Goal: Information Seeking & Learning: Check status

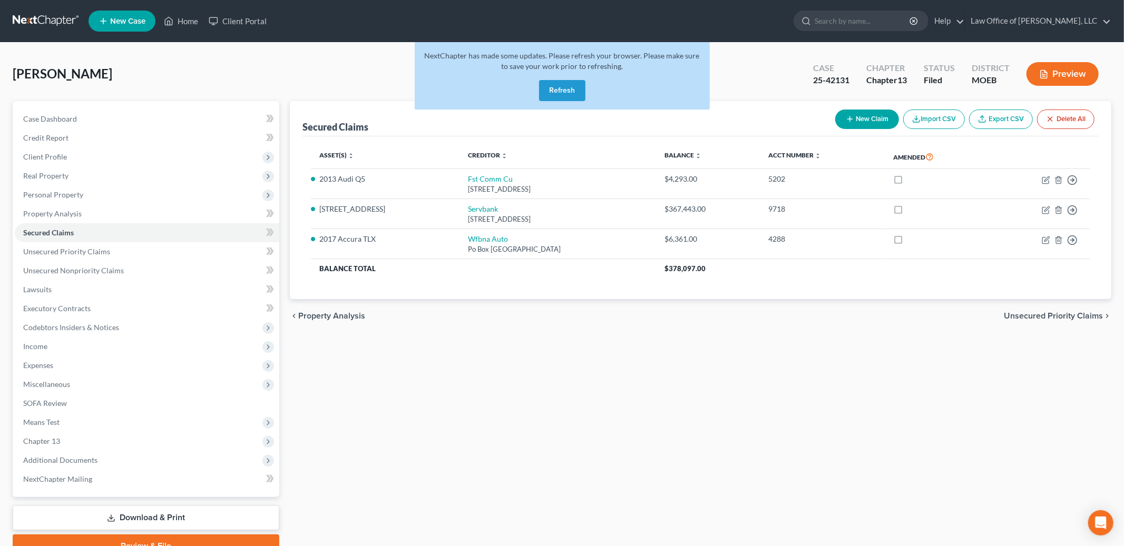
click at [572, 94] on button "Refresh" at bounding box center [562, 90] width 46 height 21
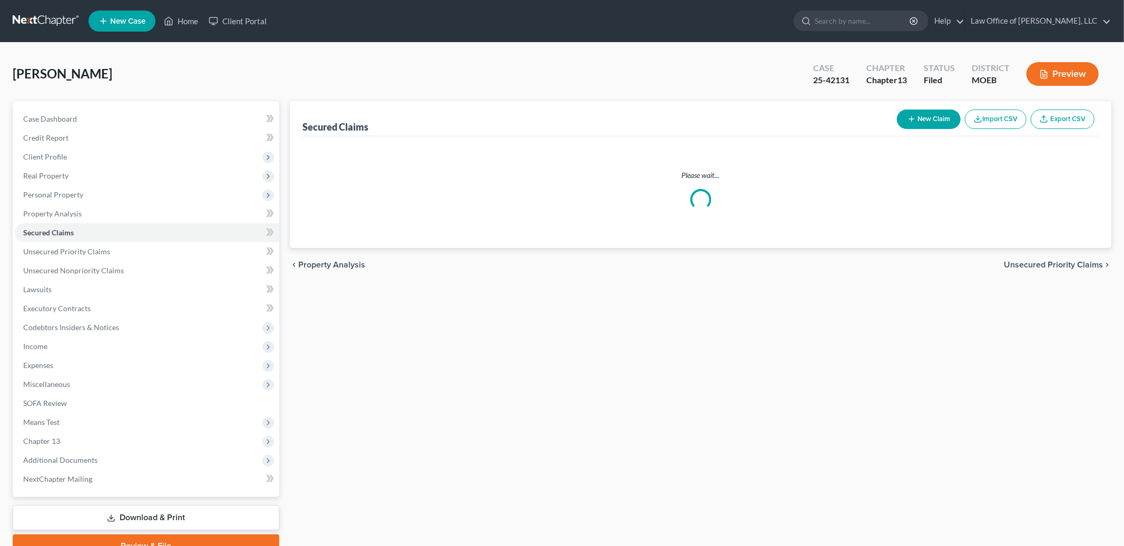
click at [191, 11] on ul "New Case Home Client Portal - No Result - See all results Or Press Enter... Hel…" at bounding box center [600, 20] width 1023 height 27
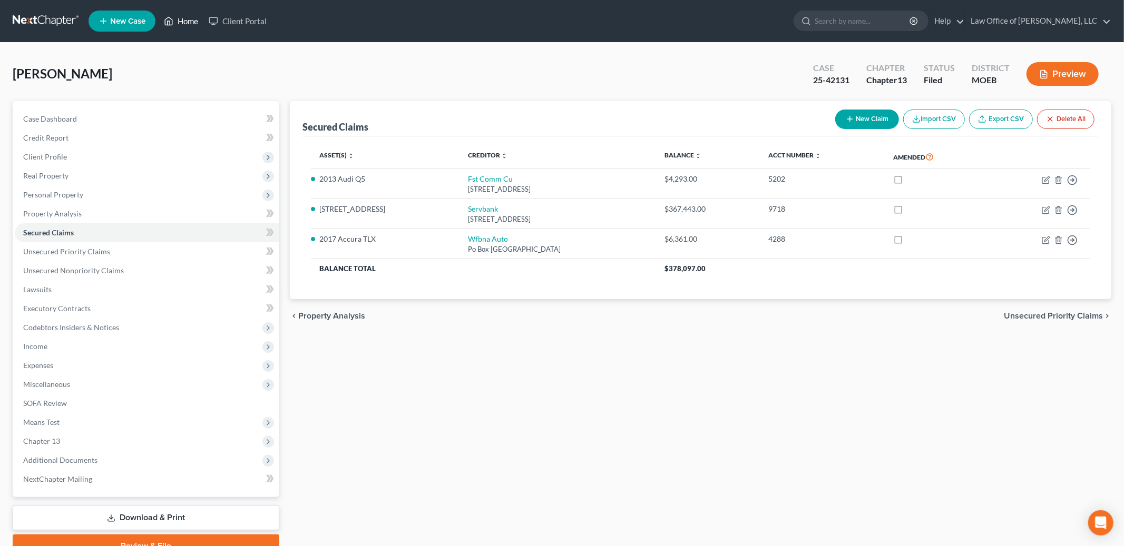
click at [177, 17] on link "Home" at bounding box center [181, 21] width 45 height 19
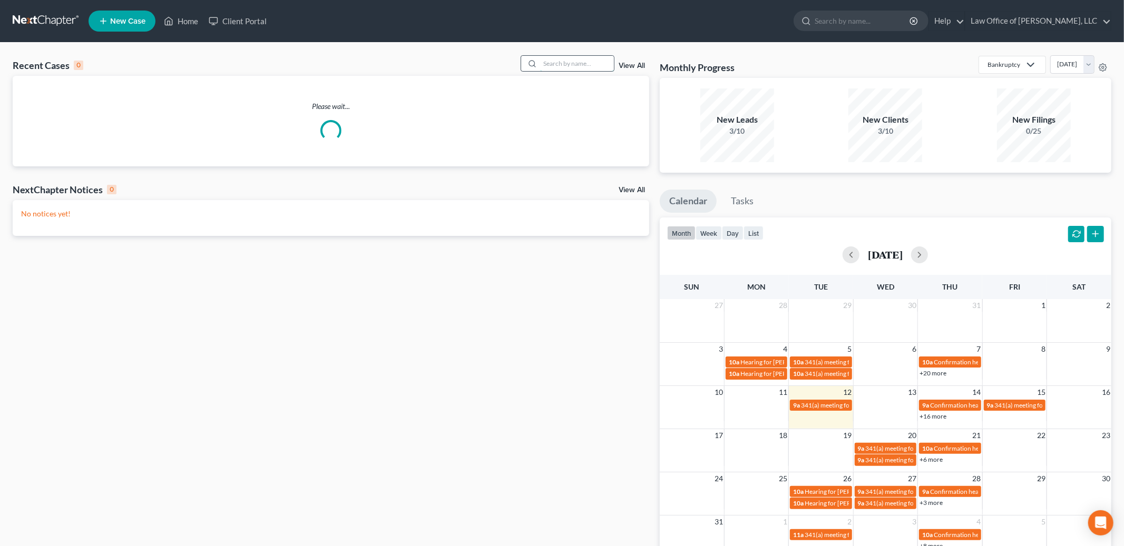
click at [559, 65] on input "search" at bounding box center [577, 63] width 74 height 15
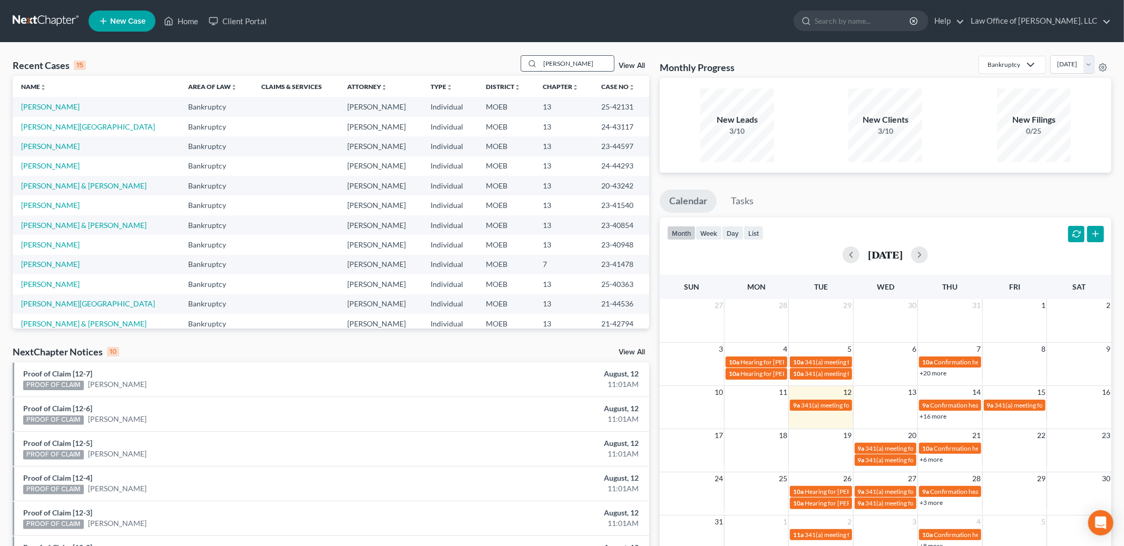
type input "[PERSON_NAME]"
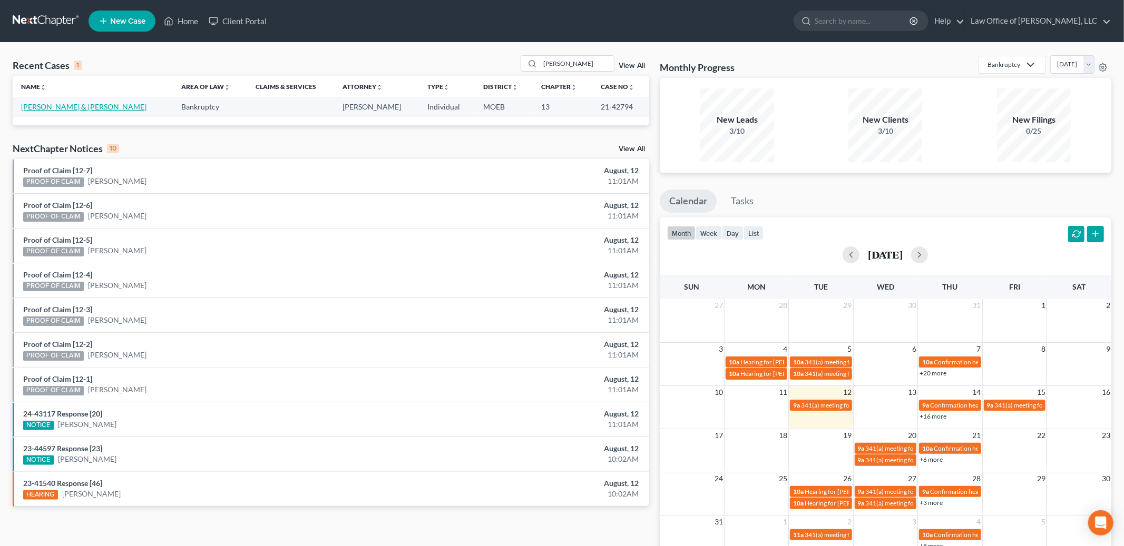
click at [49, 104] on link "[PERSON_NAME] & [PERSON_NAME]" at bounding box center [83, 106] width 125 height 9
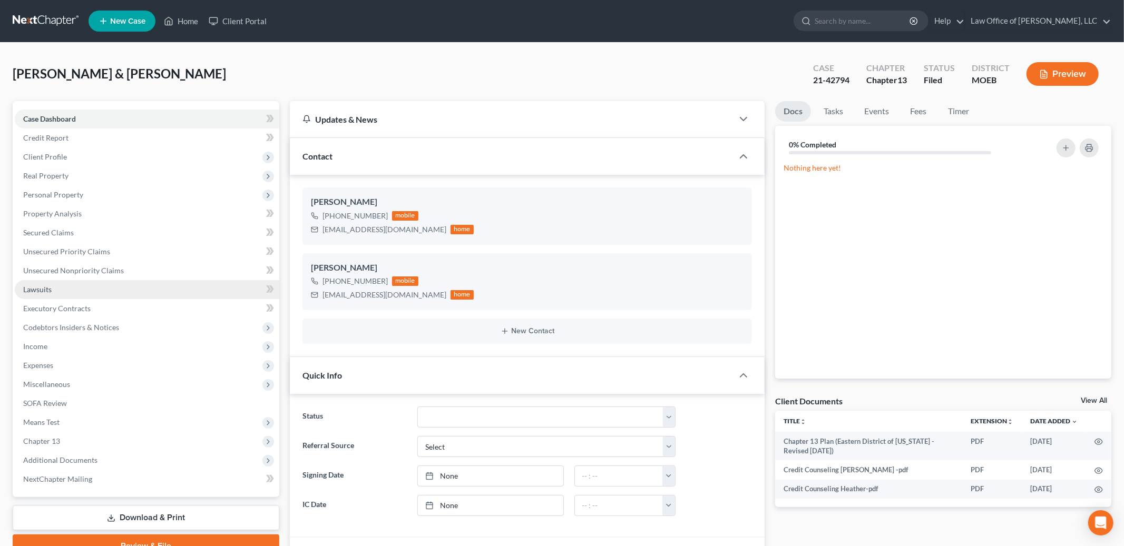
scroll to position [180, 0]
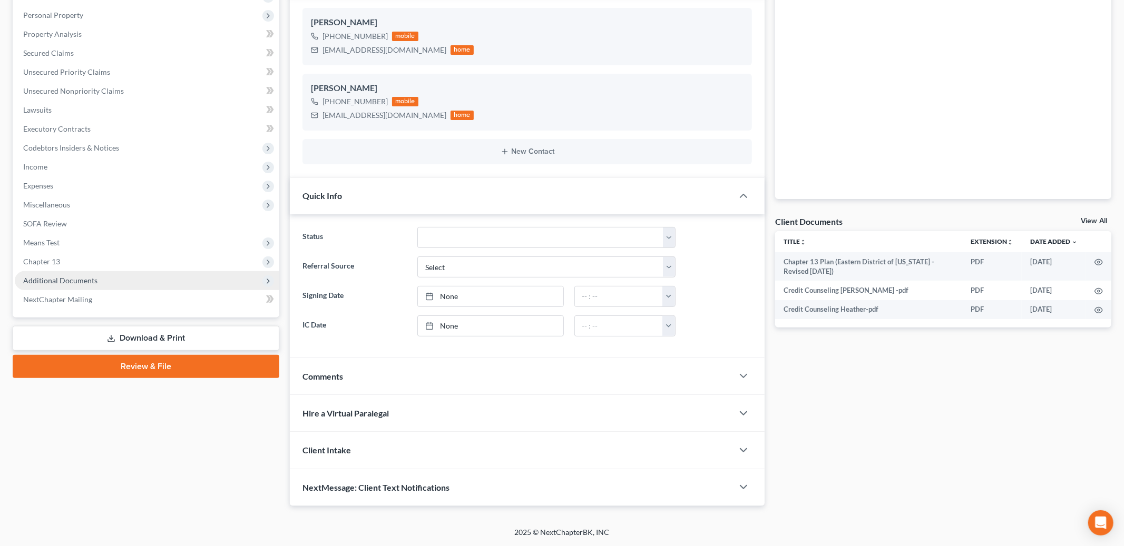
click at [78, 285] on span "Additional Documents" at bounding box center [147, 280] width 265 height 19
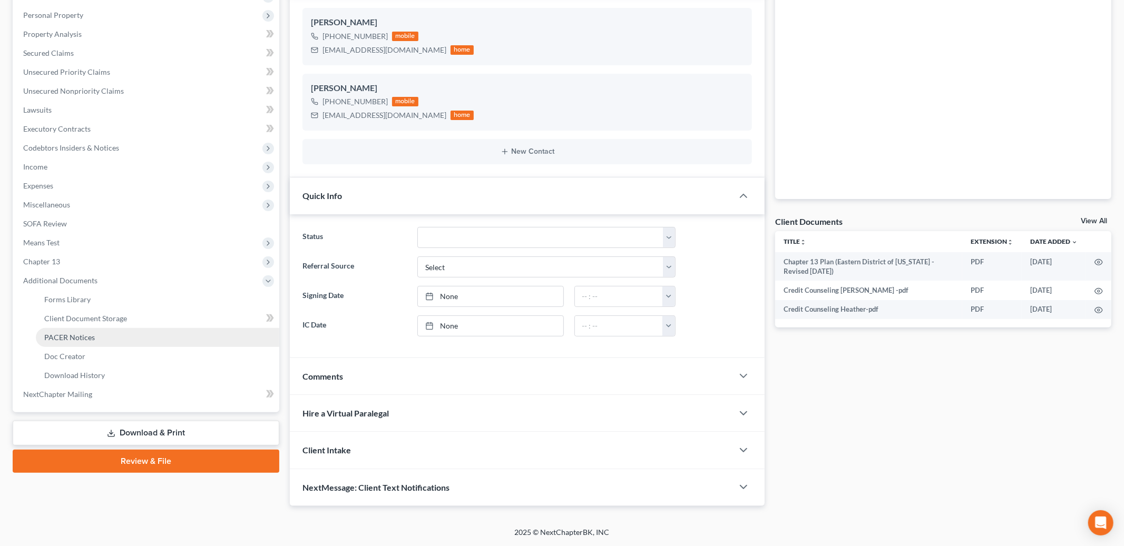
click at [83, 335] on span "PACER Notices" at bounding box center [69, 337] width 51 height 9
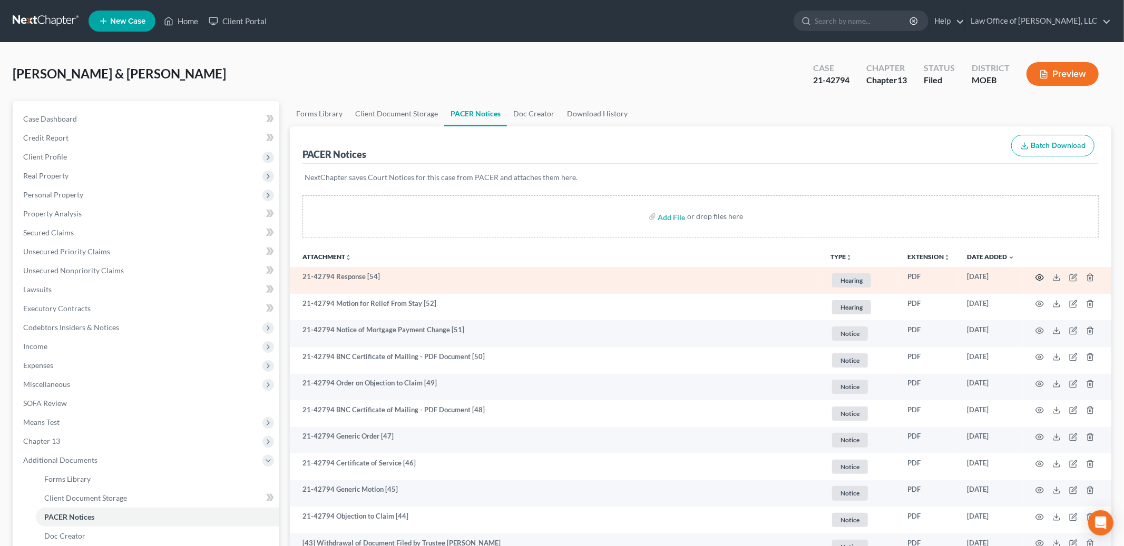
click at [1038, 276] on icon "button" at bounding box center [1039, 277] width 8 height 8
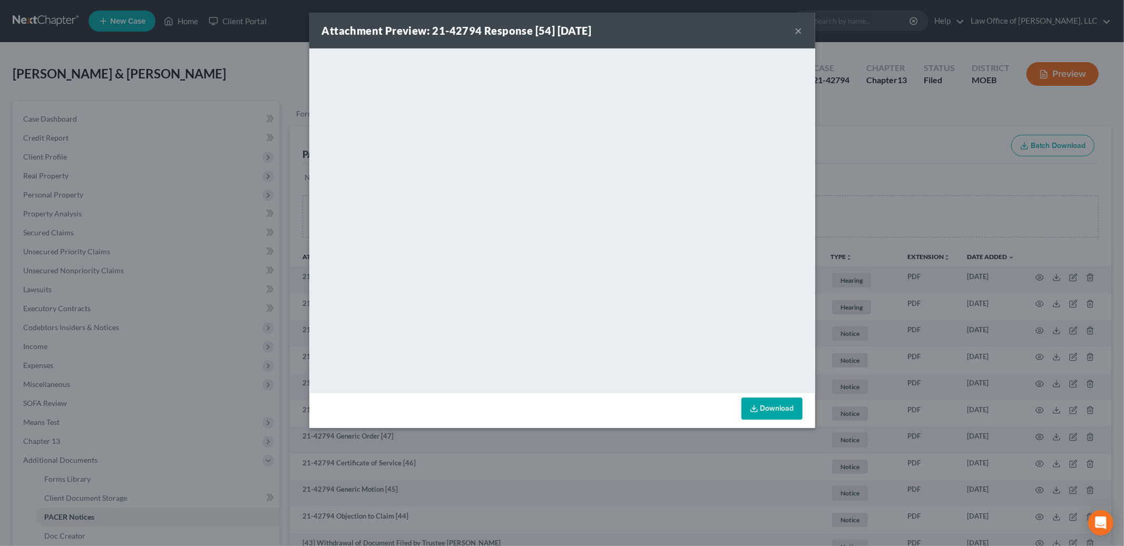
click at [800, 30] on button "×" at bounding box center [798, 30] width 7 height 13
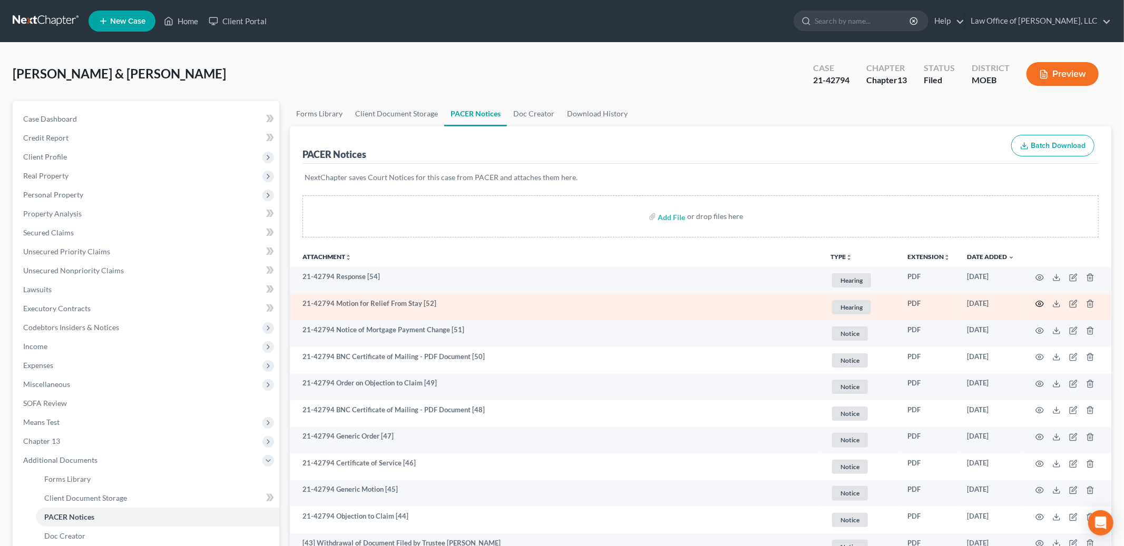
click at [1040, 303] on icon "button" at bounding box center [1039, 304] width 8 height 8
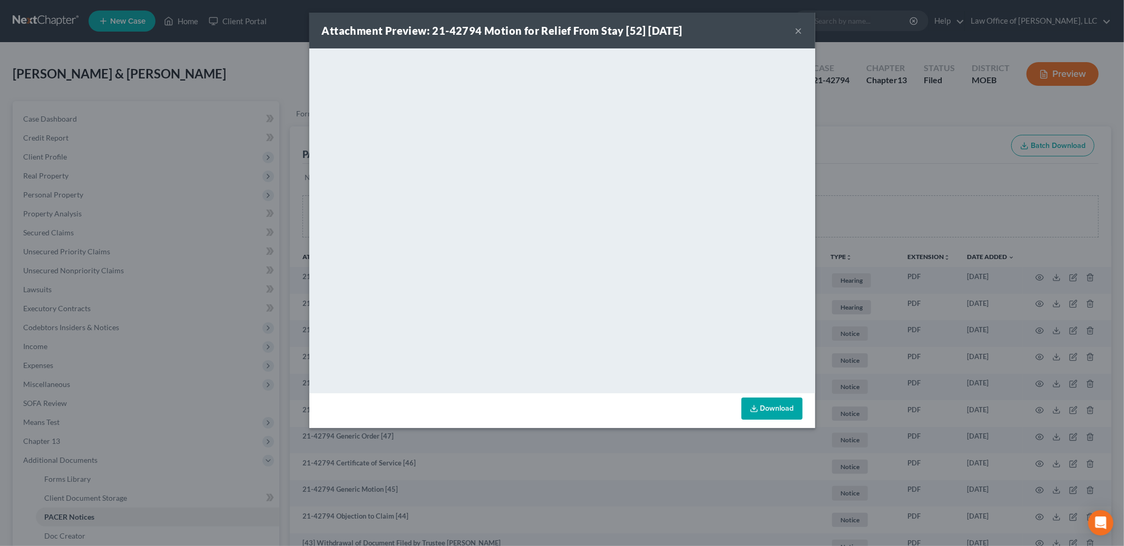
click at [799, 29] on button "×" at bounding box center [798, 30] width 7 height 13
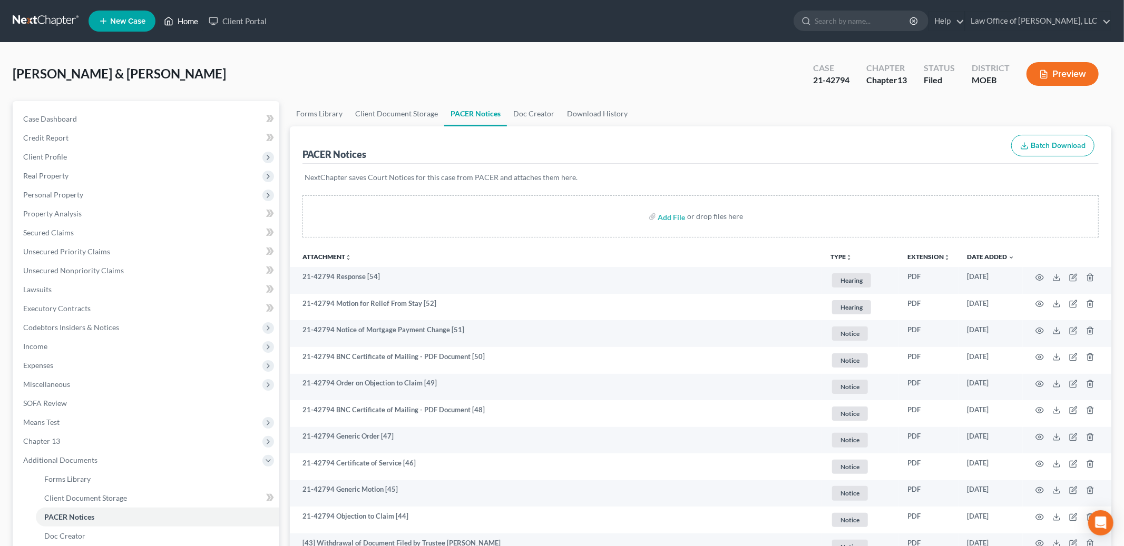
click at [189, 16] on link "Home" at bounding box center [181, 21] width 45 height 19
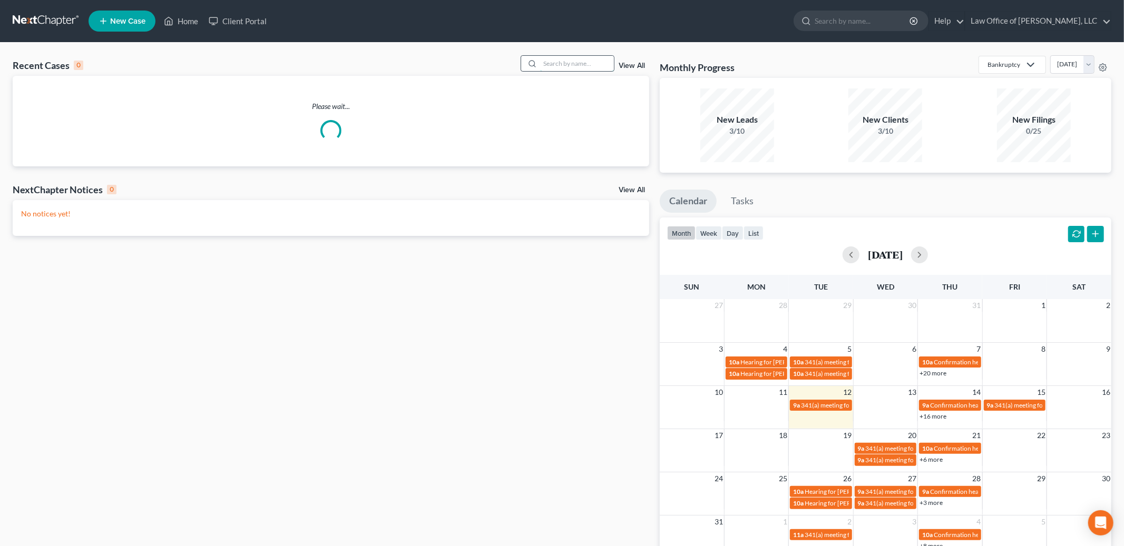
click at [561, 66] on input "search" at bounding box center [577, 63] width 74 height 15
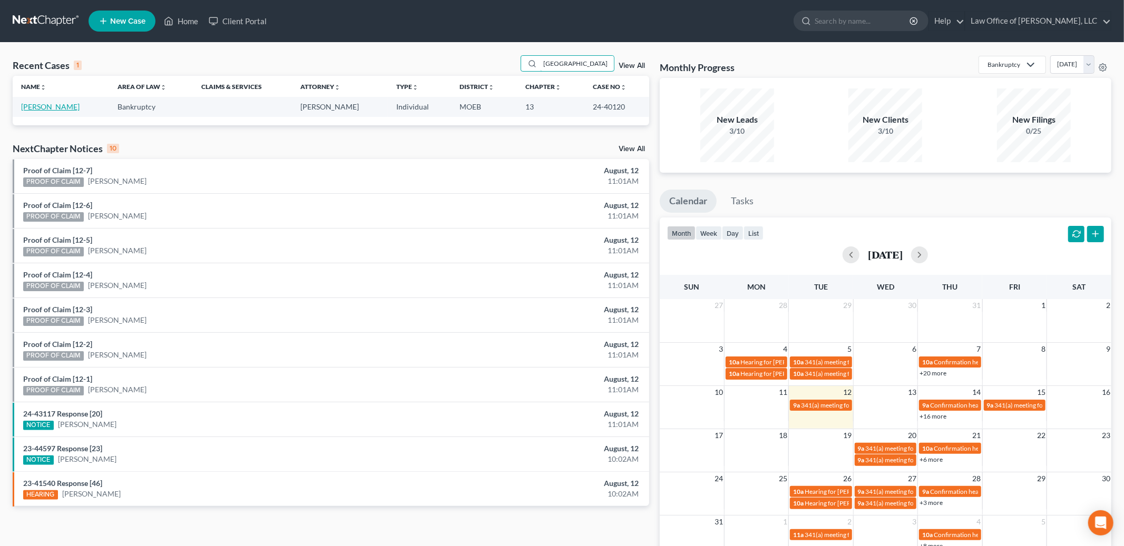
type input "[GEOGRAPHIC_DATA]"
click at [43, 102] on link "[PERSON_NAME]" at bounding box center [50, 106] width 58 height 9
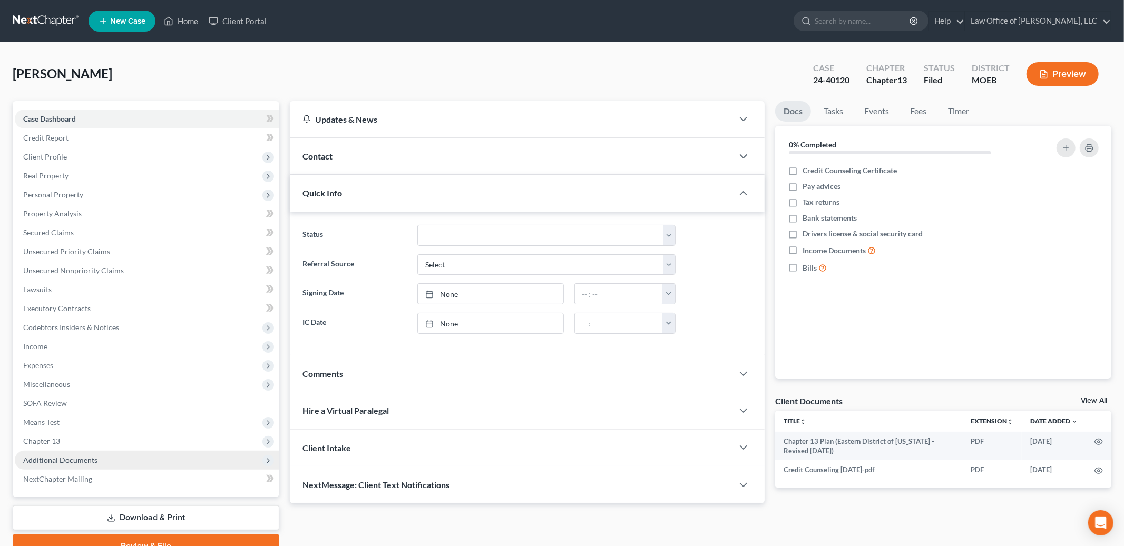
click at [62, 459] on span "Additional Documents" at bounding box center [60, 460] width 74 height 9
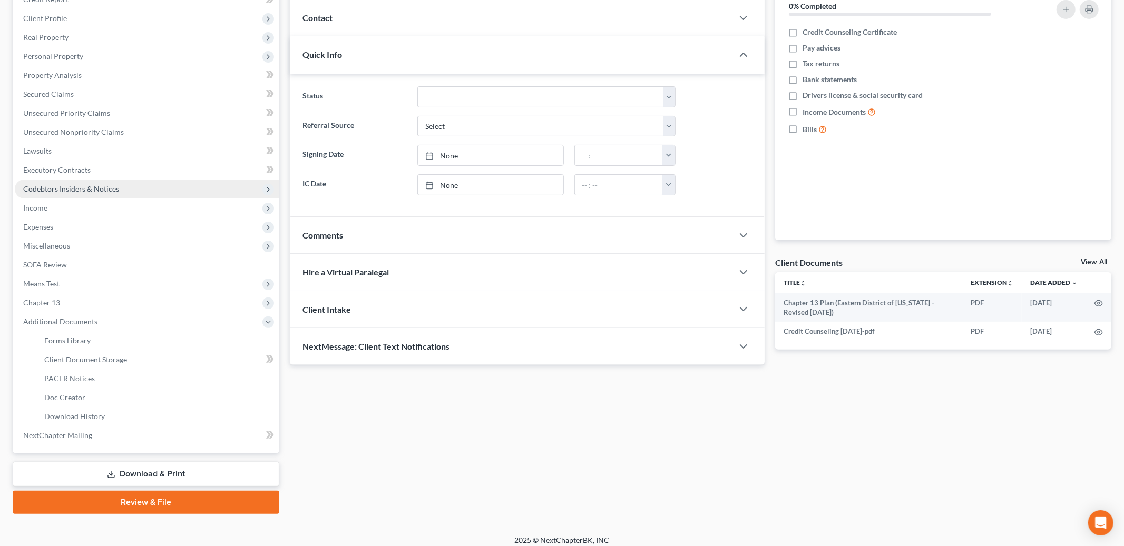
scroll to position [145, 0]
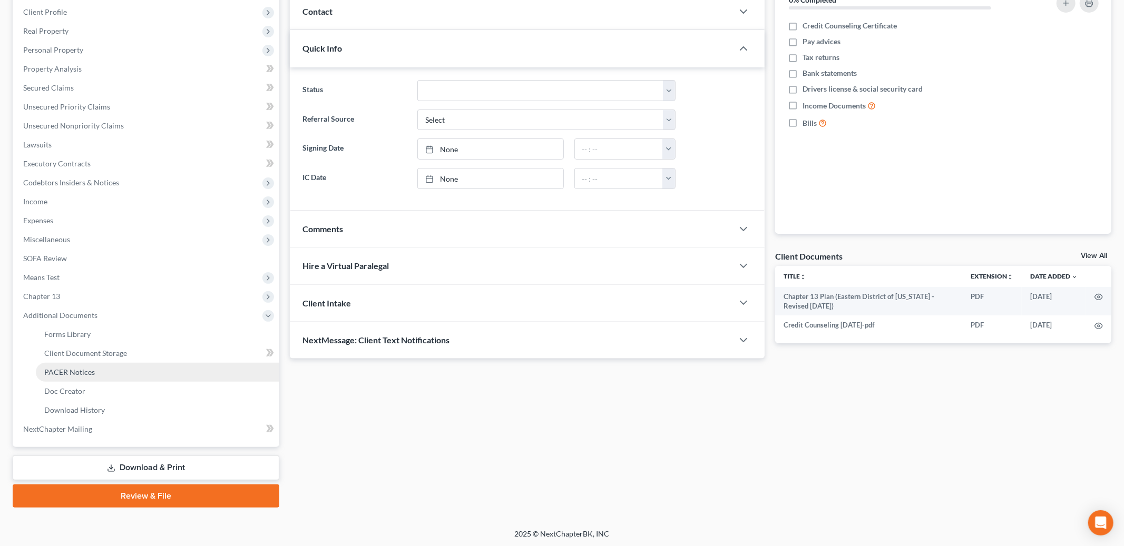
click at [75, 371] on span "PACER Notices" at bounding box center [69, 372] width 51 height 9
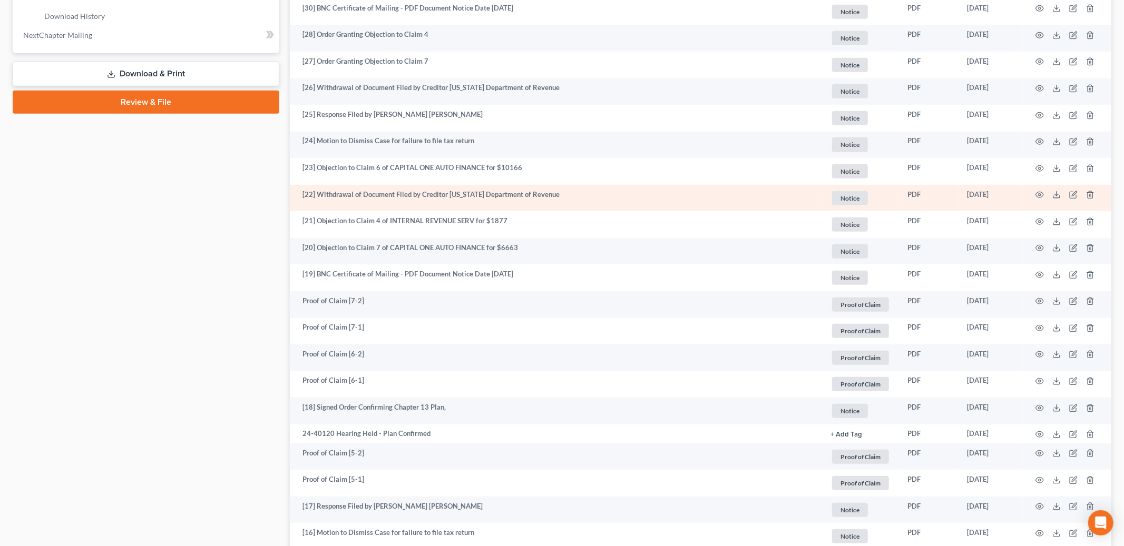
scroll to position [540, 0]
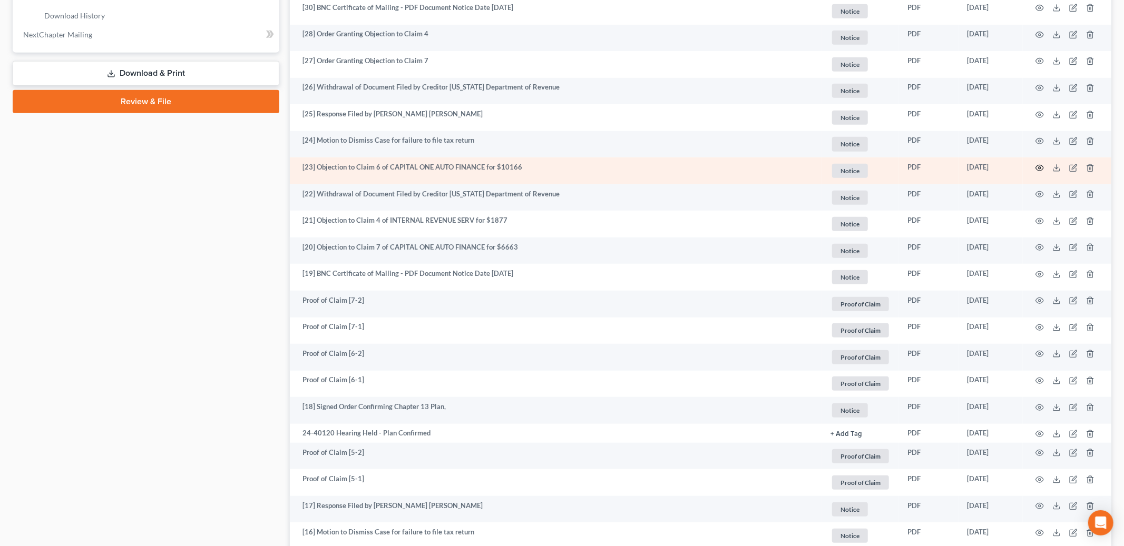
click at [1038, 168] on icon "button" at bounding box center [1039, 168] width 8 height 8
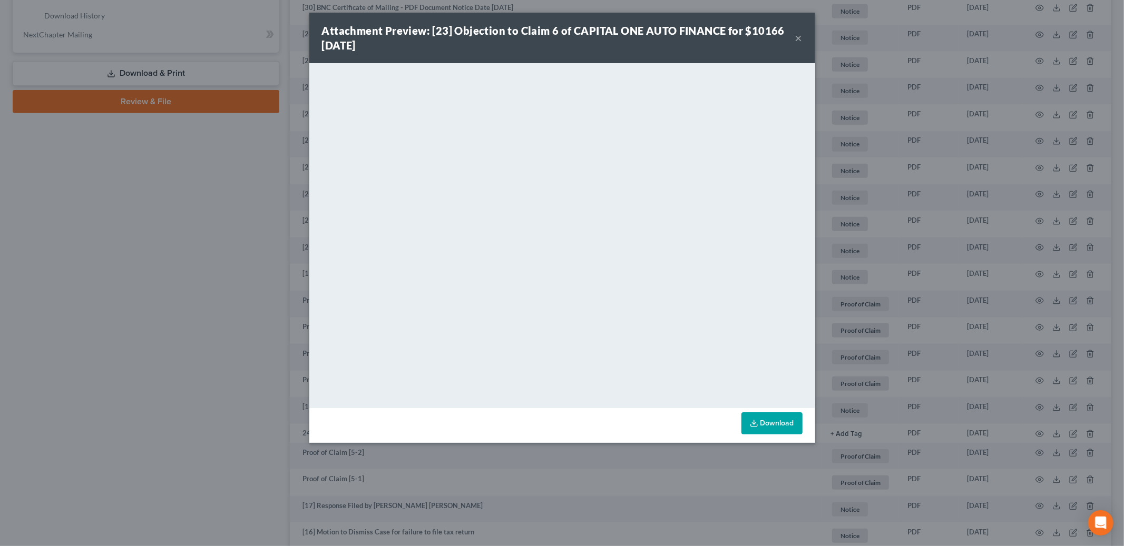
click at [798, 35] on button "×" at bounding box center [798, 38] width 7 height 13
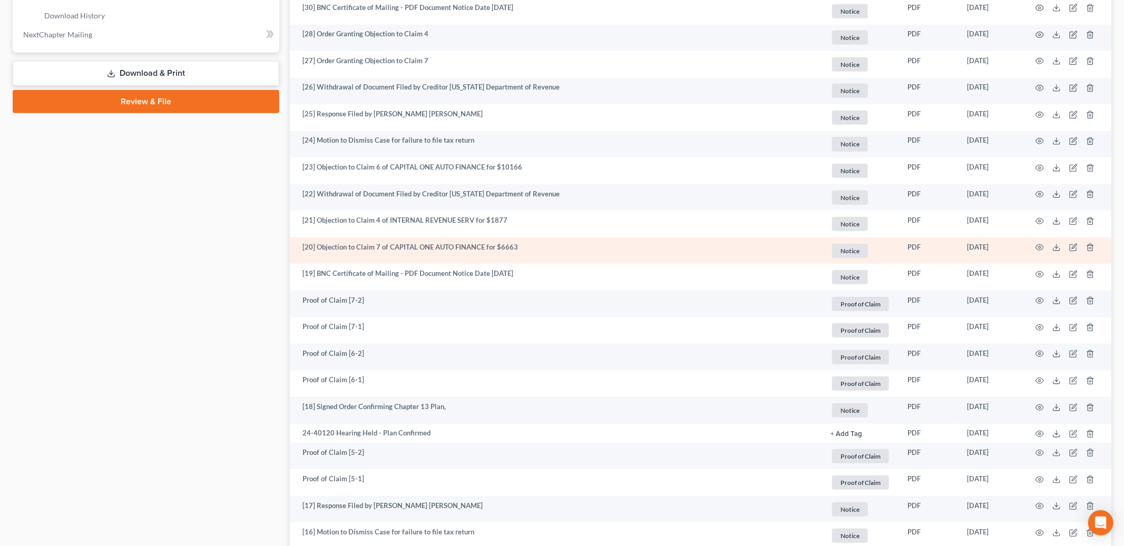
click at [635, 251] on td "[20] Objection to Claim 7 of CAPITAL ONE AUTO FINANCE for $6663" at bounding box center [556, 251] width 532 height 27
click at [1038, 250] on icon "button" at bounding box center [1040, 248] width 8 height 6
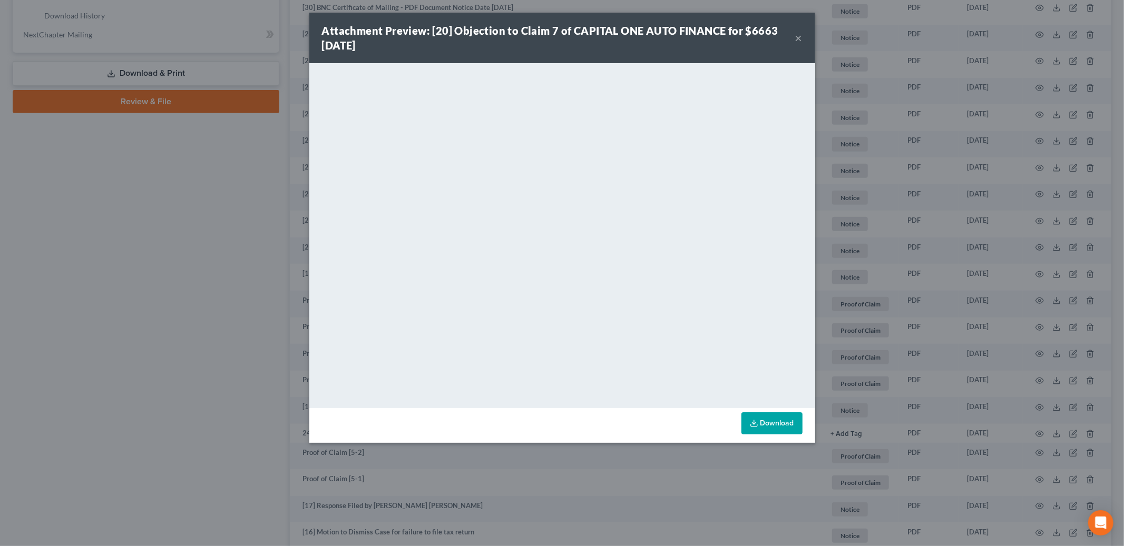
click at [800, 37] on button "×" at bounding box center [798, 38] width 7 height 13
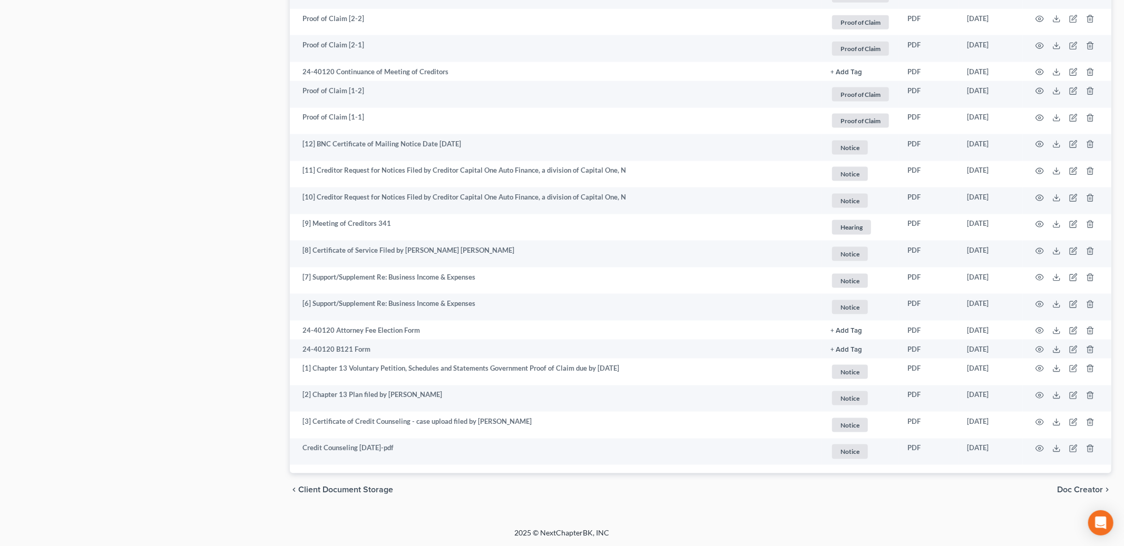
scroll to position [1199, 0]
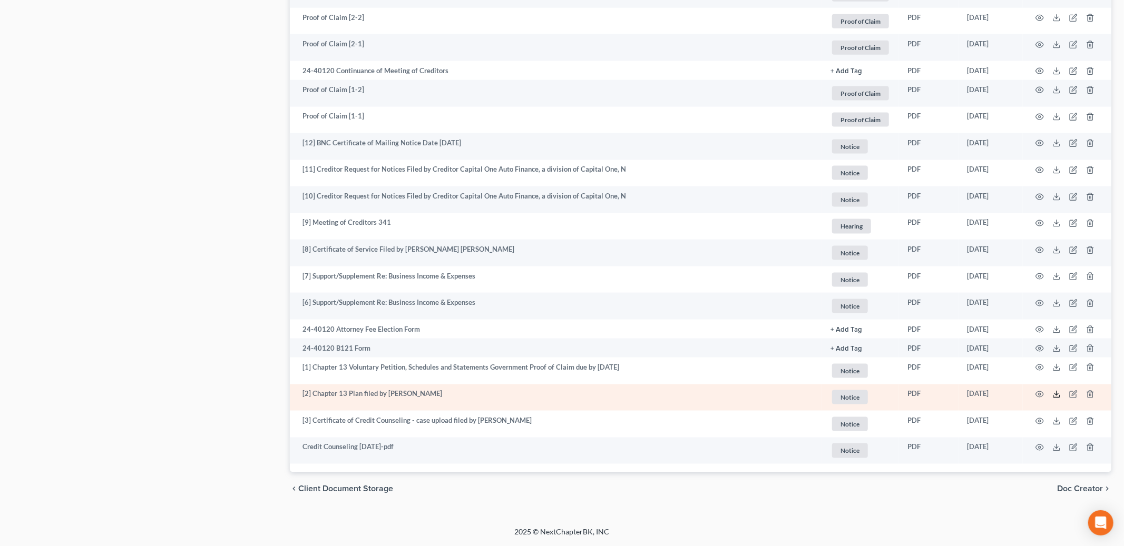
click at [1056, 395] on line at bounding box center [1056, 394] width 0 height 4
